Goal: Information Seeking & Learning: Learn about a topic

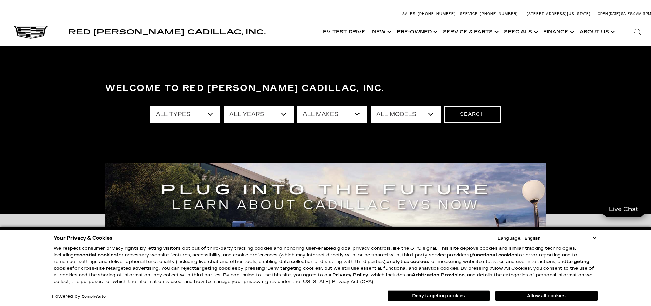
click at [358, 114] on select "All Makes Audi BMW Cadillac Chevrolet Ford GMC Jeep Lexus Subaru Tesla Toyota" at bounding box center [332, 114] width 70 height 16
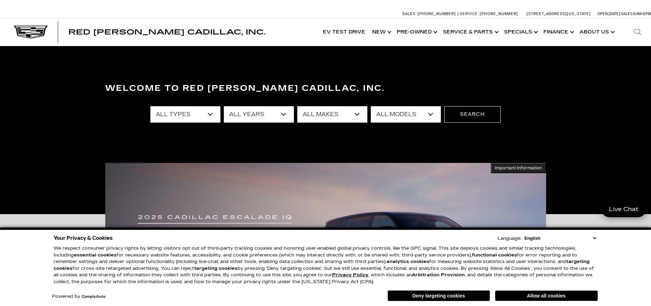
click at [321, 154] on div "Welcome to Red Noland Cadillac, Inc. All Types New Used Certified Used Demo All…" at bounding box center [325, 130] width 651 height 102
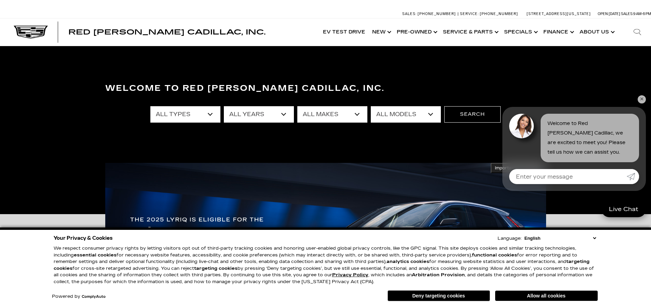
click at [358, 115] on select "All Makes Audi BMW Cadillac Chevrolet Ford GMC Jeep Lexus Subaru Tesla Toyota" at bounding box center [332, 114] width 70 height 16
select select "Cadillac"
click at [297, 106] on select "All Makes Audi BMW Cadillac Chevrolet Ford GMC Jeep Lexus Subaru Tesla Toyota" at bounding box center [332, 114] width 70 height 16
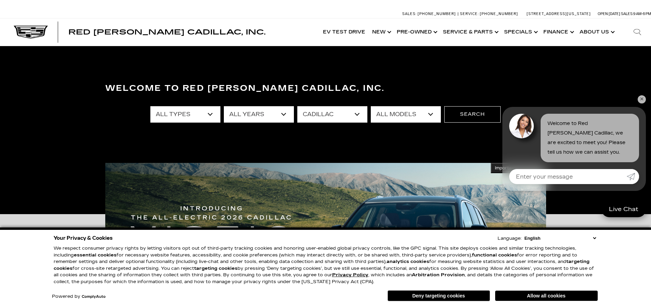
click at [428, 113] on select "All Models CT4 CT5 Escalade Escalade ESV ESCALADE IQ ESCALADE IQL LYRIQ OPTIQ V…" at bounding box center [406, 114] width 70 height 16
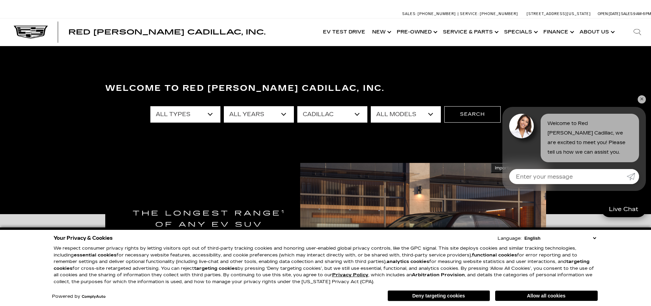
select select "XT4"
click at [371, 106] on select "All Models CT4 CT5 Escalade Escalade ESV ESCALADE IQ ESCALADE IQL LYRIQ OPTIQ V…" at bounding box center [406, 114] width 70 height 16
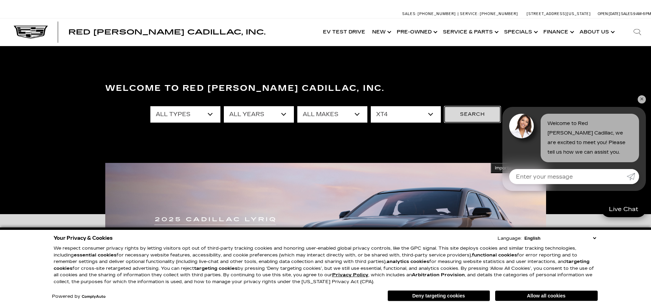
click at [477, 111] on button "Search" at bounding box center [472, 114] width 56 height 16
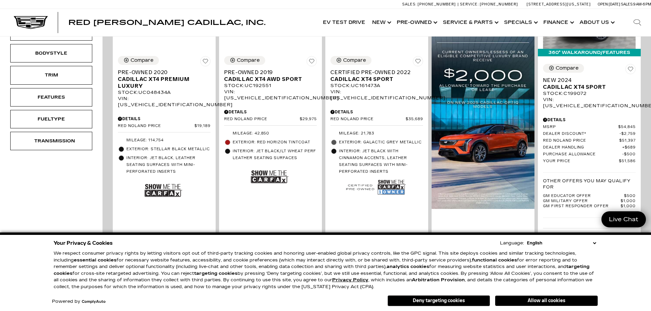
scroll to position [220, 0]
